Goal: Task Accomplishment & Management: Complete application form

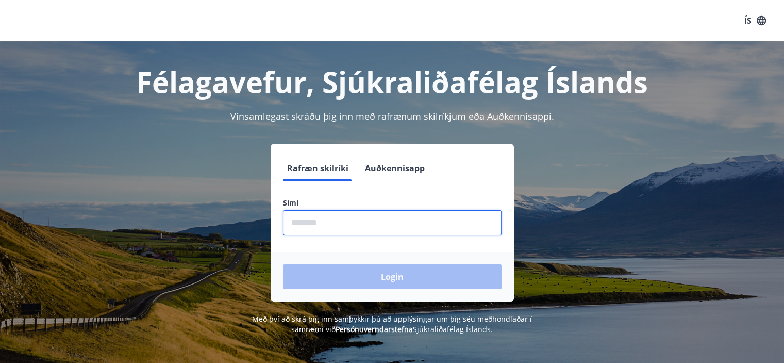
click at [342, 222] on input "phone" at bounding box center [392, 222] width 219 height 25
type input "********"
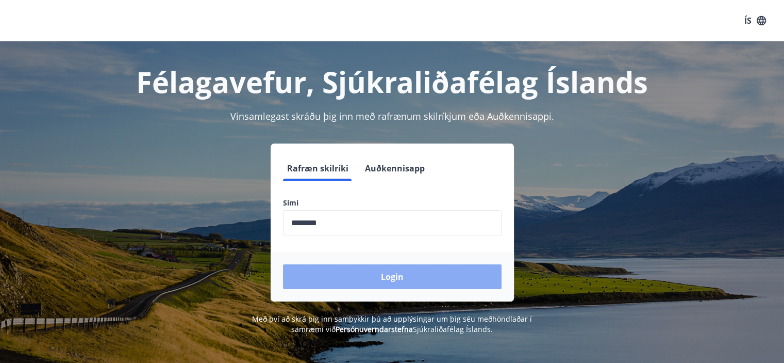
click at [366, 273] on button "Login" at bounding box center [392, 276] width 219 height 25
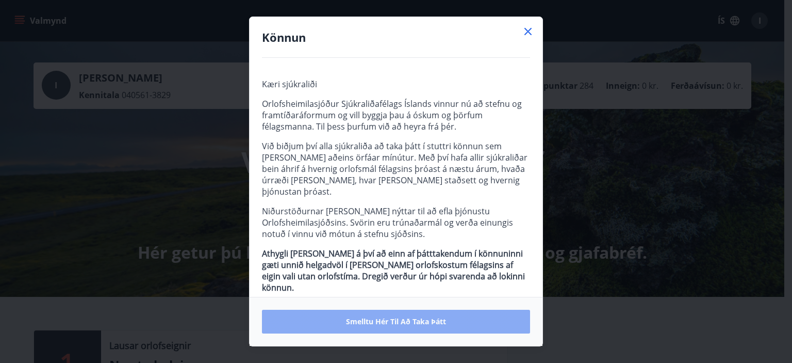
click at [389, 320] on span "Smelltu hér til að taka þátt" at bounding box center [396, 321] width 100 height 10
